Goal: Information Seeking & Learning: Learn about a topic

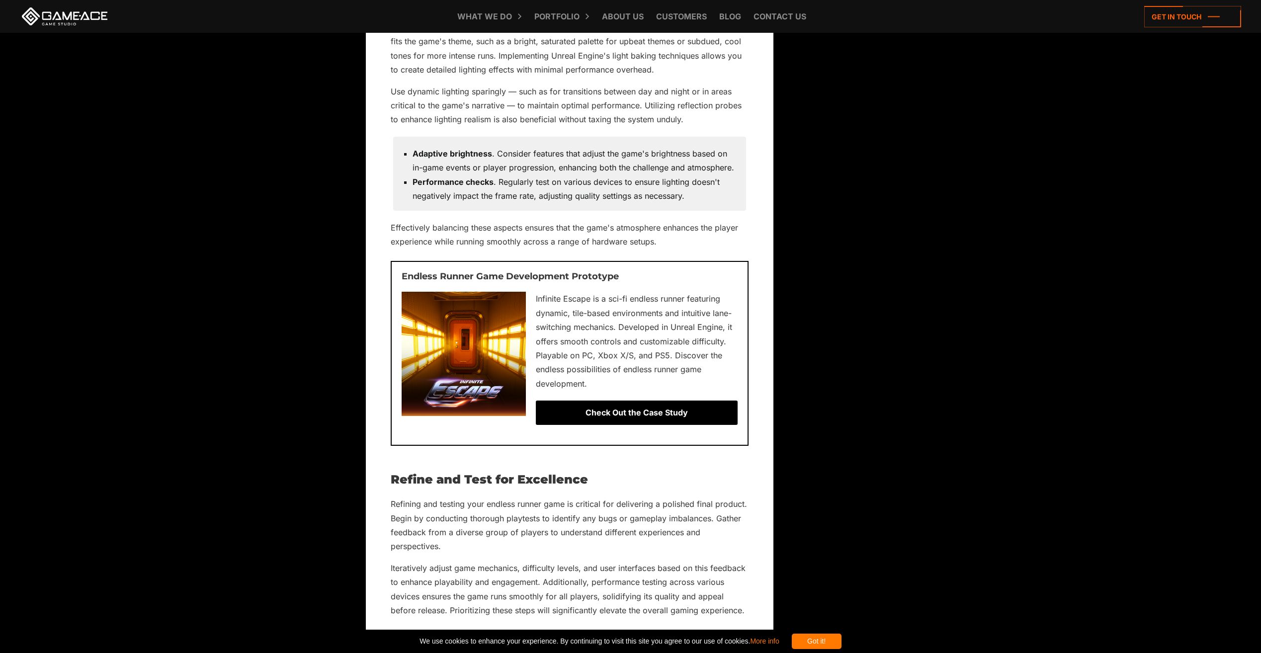
scroll to position [5567, 0]
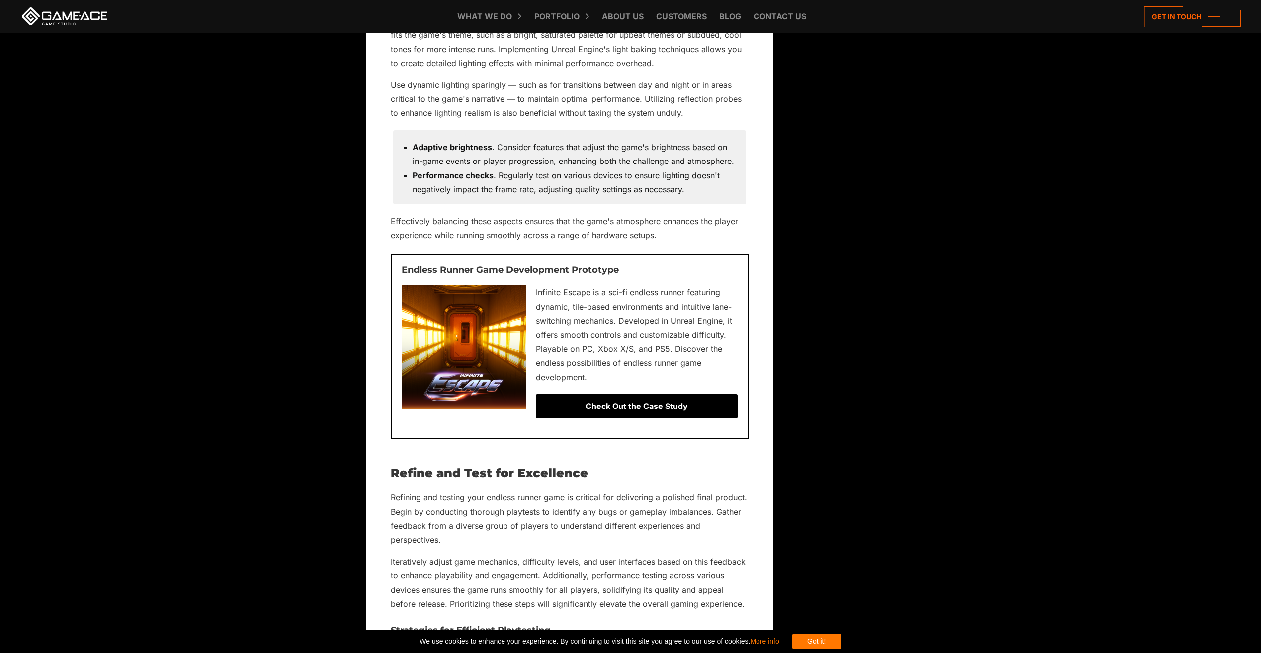
click at [697, 402] on div "Check Out the Case Study" at bounding box center [637, 406] width 202 height 24
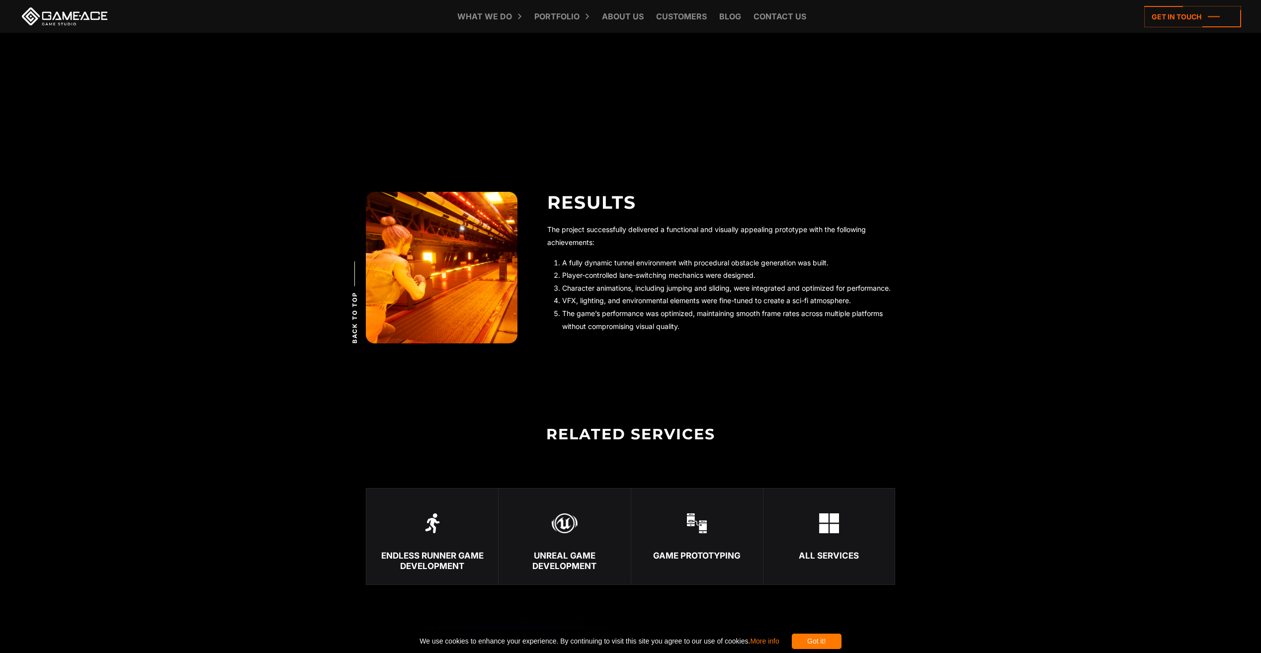
scroll to position [2485, 0]
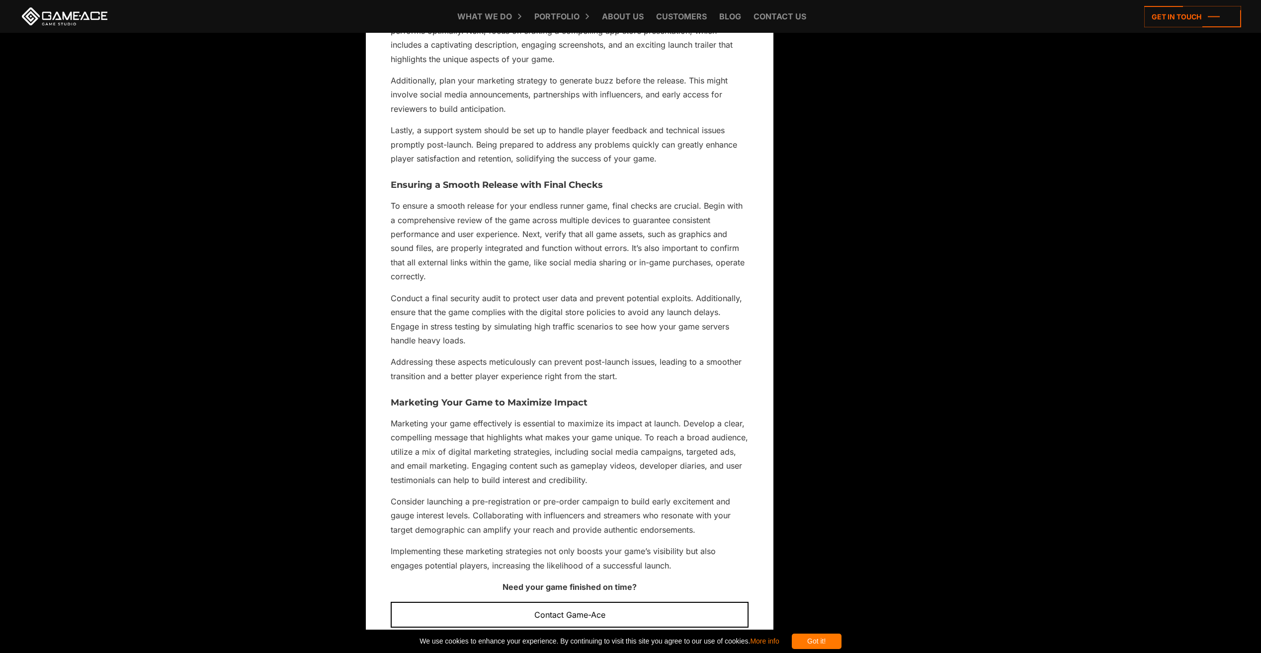
scroll to position [6759, 0]
